Goal: Task Accomplishment & Management: Manage account settings

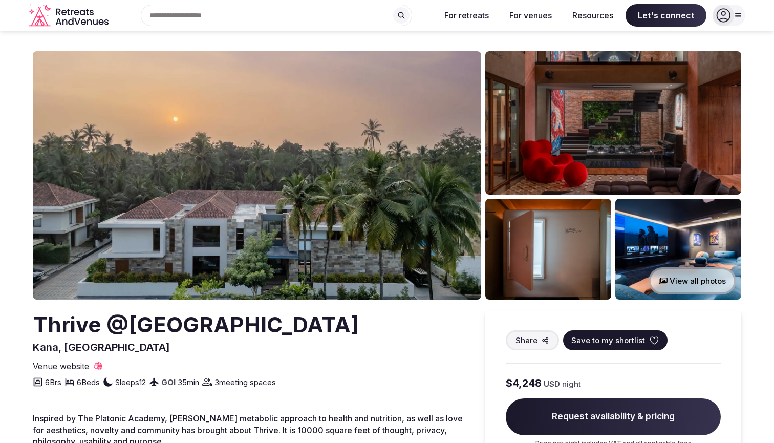
click at [729, 18] on icon at bounding box center [723, 15] width 14 height 14
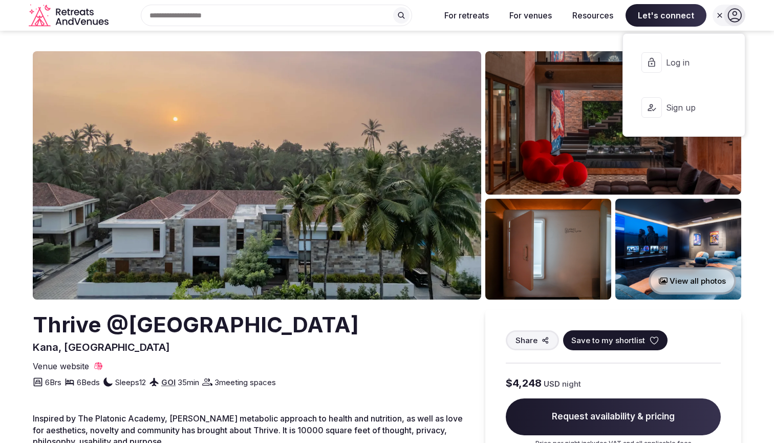
click at [681, 61] on span "Log in" at bounding box center [690, 62] width 49 height 11
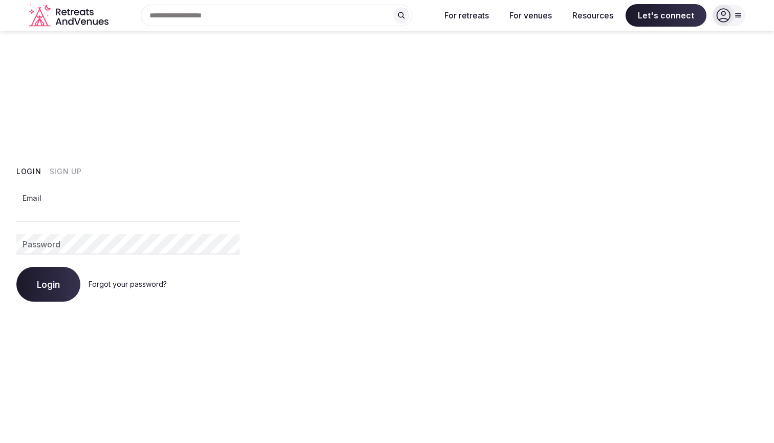
type input "**********"
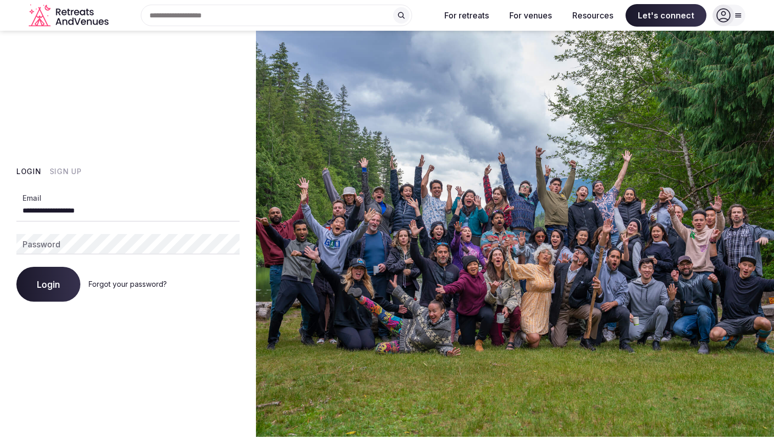
click at [48, 284] on button "Login" at bounding box center [48, 284] width 64 height 35
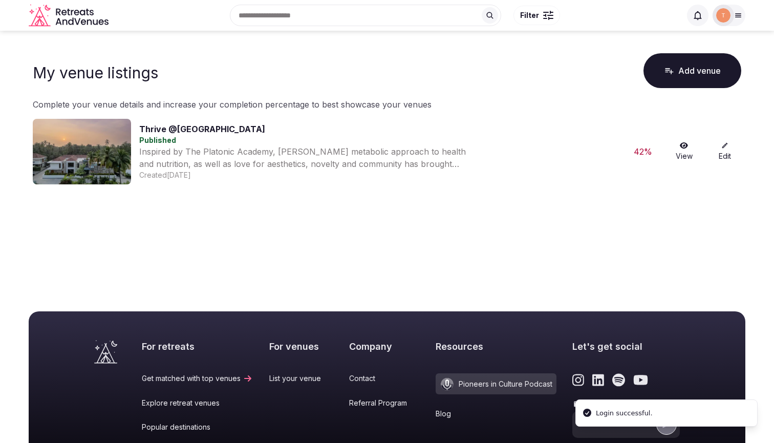
click at [174, 134] on link "Thrive @[GEOGRAPHIC_DATA]" at bounding box center [202, 129] width 126 height 10
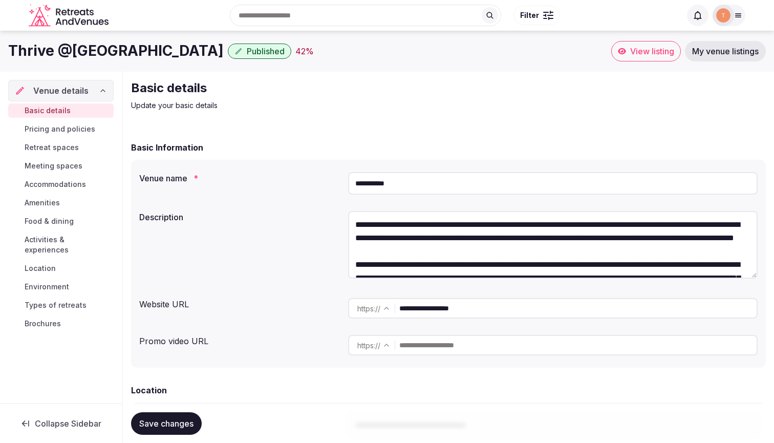
click at [730, 13] on div at bounding box center [722, 15] width 21 height 21
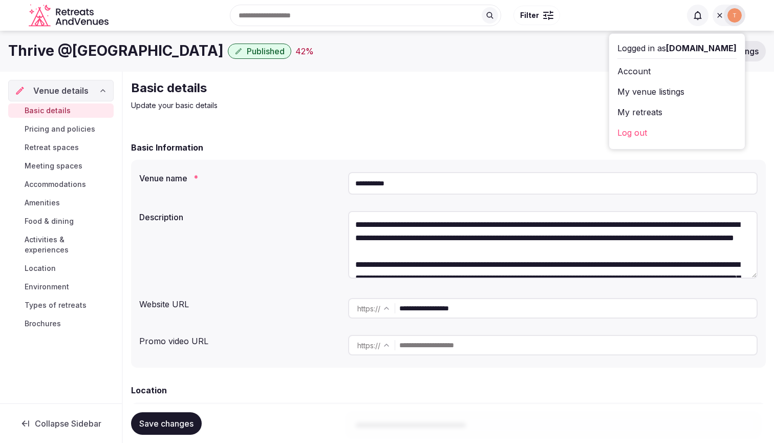
click at [642, 90] on link "My venue listings" at bounding box center [676, 91] width 119 height 16
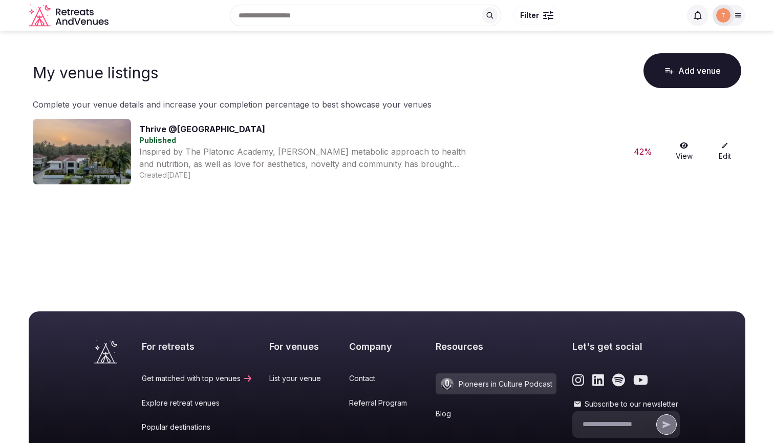
click at [111, 138] on img at bounding box center [82, 152] width 98 height 66
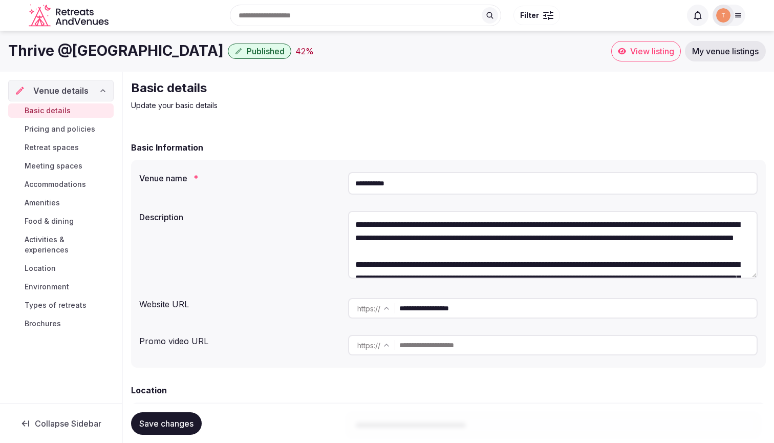
click at [730, 13] on div at bounding box center [722, 15] width 21 height 21
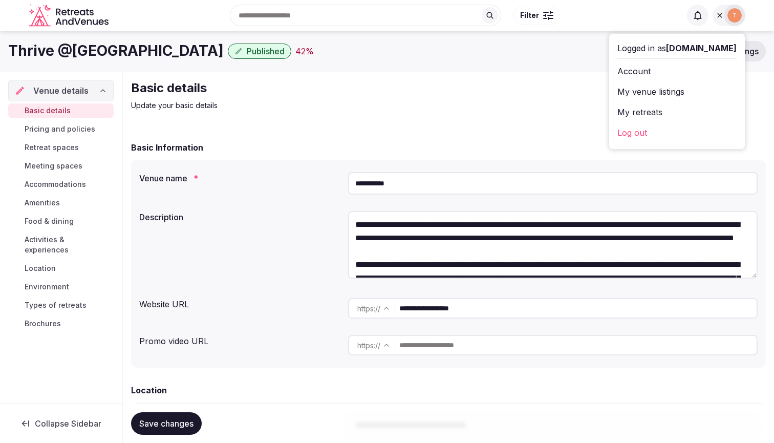
click at [633, 69] on link "Account" at bounding box center [676, 71] width 119 height 16
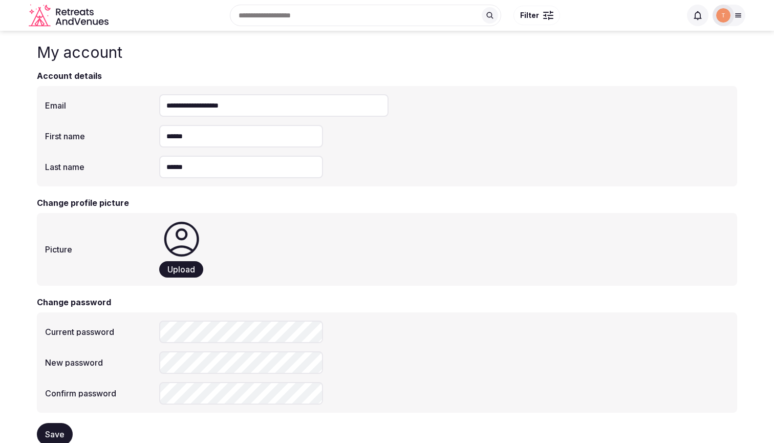
click at [726, 15] on img at bounding box center [723, 15] width 14 height 14
